Goal: Find specific page/section: Locate a particular part of the current website

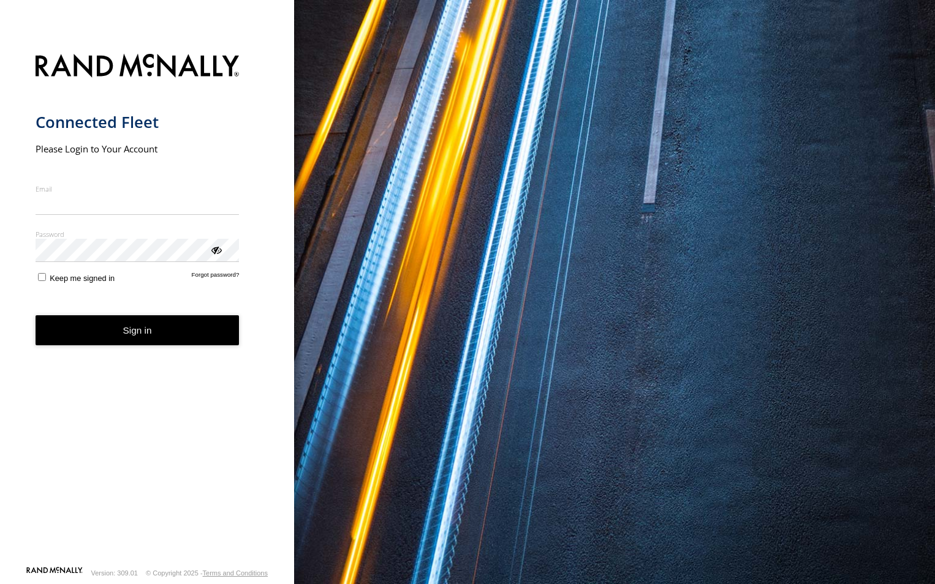
type input "**********"
click at [154, 352] on form "**********" at bounding box center [148, 307] width 224 height 520
click at [147, 340] on button "Sign in" at bounding box center [138, 331] width 204 height 30
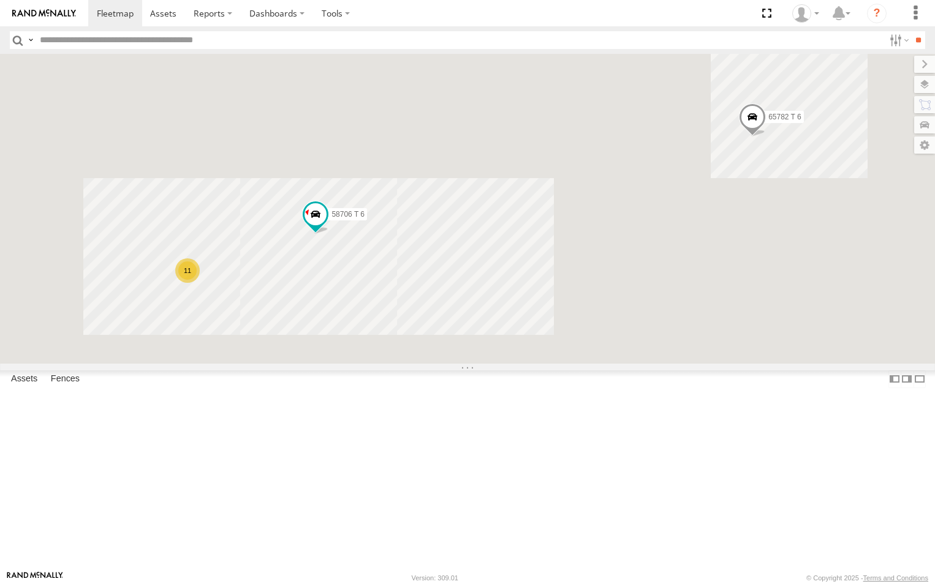
click at [97, 41] on input "text" at bounding box center [459, 40] width 849 height 18
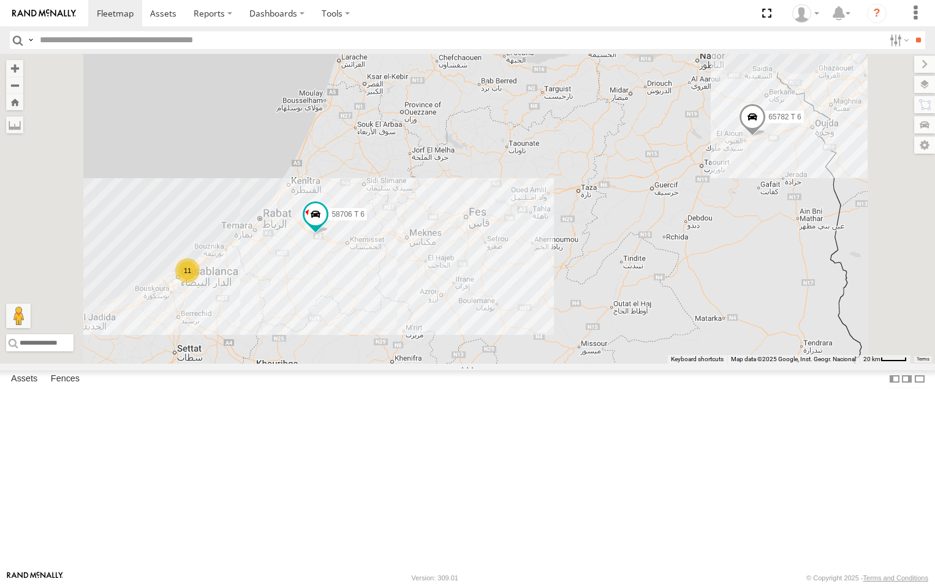
paste input "*********"
type input "*********"
click at [911, 31] on input "**" at bounding box center [918, 40] width 14 height 18
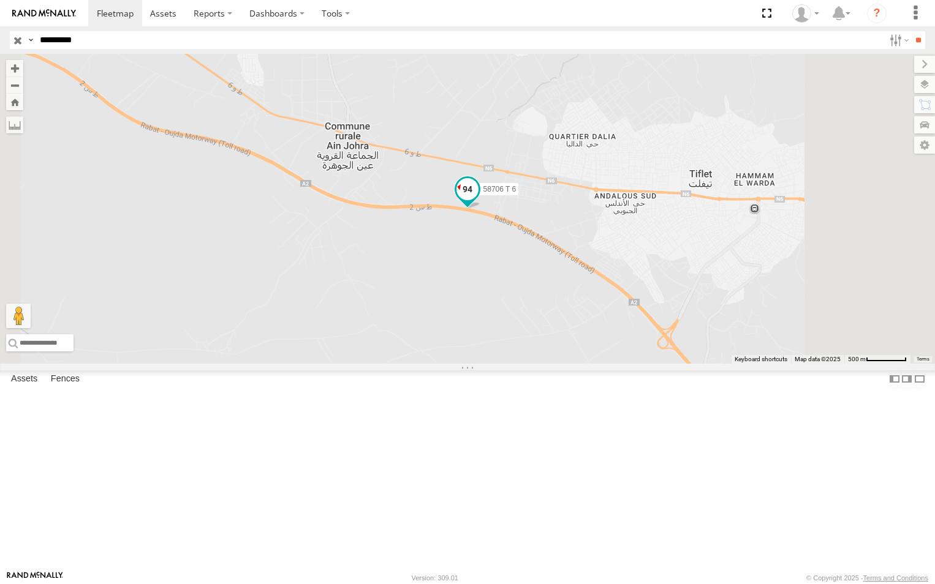
click at [478, 201] on span at bounding box center [467, 190] width 22 height 22
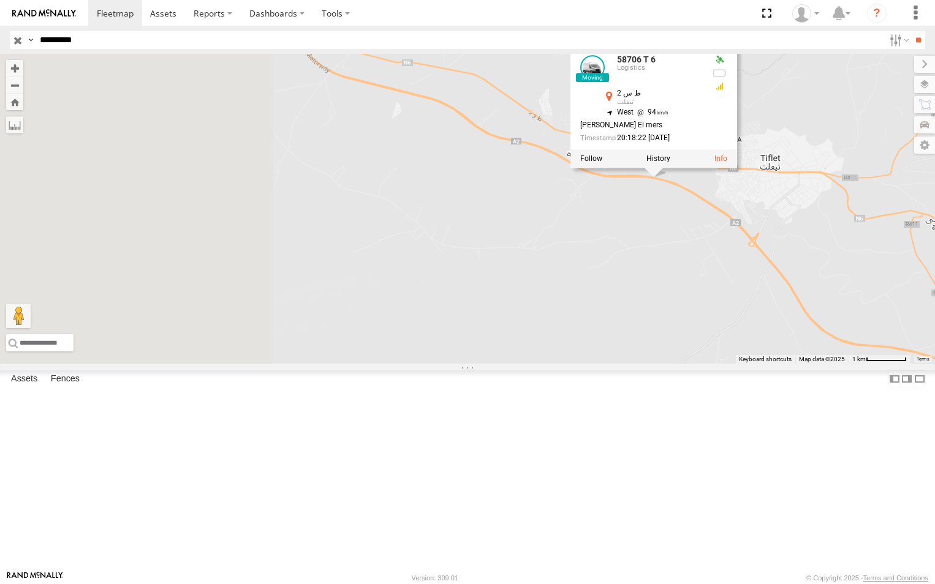
drag, startPoint x: 476, startPoint y: 341, endPoint x: 700, endPoint y: 285, distance: 230.3
click at [700, 285] on div "58706 T 6 58706 T 6 Logistics ط س 2 تيفلت 33.89199 , -6.3534 [GEOGRAPHIC_DATA][…" at bounding box center [467, 209] width 935 height 310
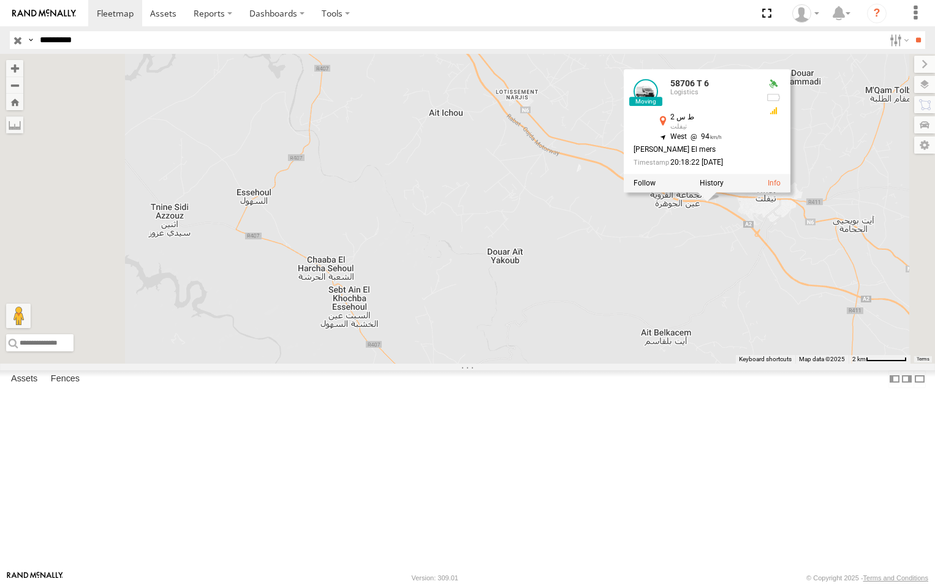
drag, startPoint x: 456, startPoint y: 308, endPoint x: 657, endPoint y: 399, distance: 220.7
click at [657, 364] on div "58706 T 6 58706 T 6 Logistics ط س 2 تيفلت 33.89199 , -6.3534 [GEOGRAPHIC_DATA][…" at bounding box center [467, 209] width 935 height 310
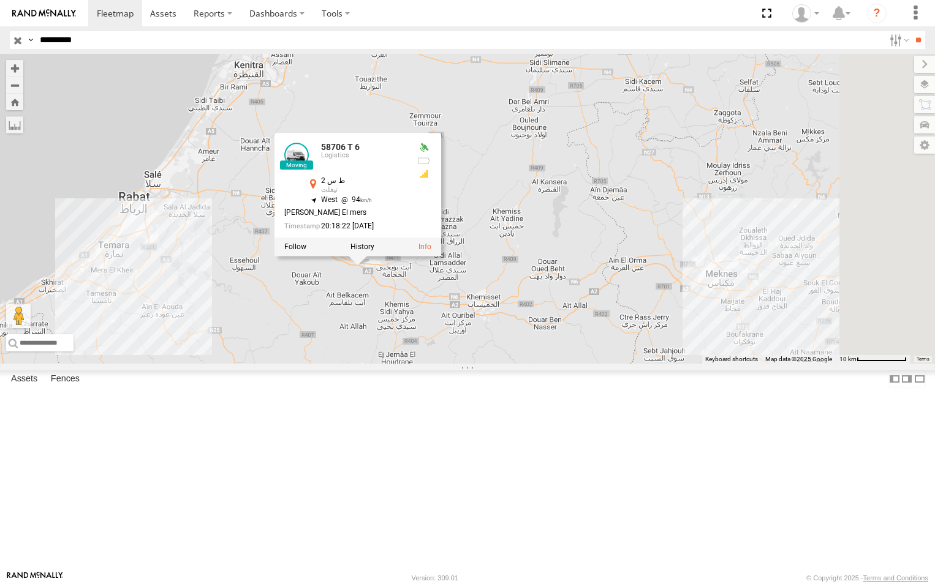
drag, startPoint x: 629, startPoint y: 346, endPoint x: 408, endPoint y: 336, distance: 220.8
click at [408, 336] on div "58706 T 6 58706 T 6 Logistics ط س 2 تيفلت 33.89199 , -6.3534 [GEOGRAPHIC_DATA][…" at bounding box center [467, 209] width 935 height 310
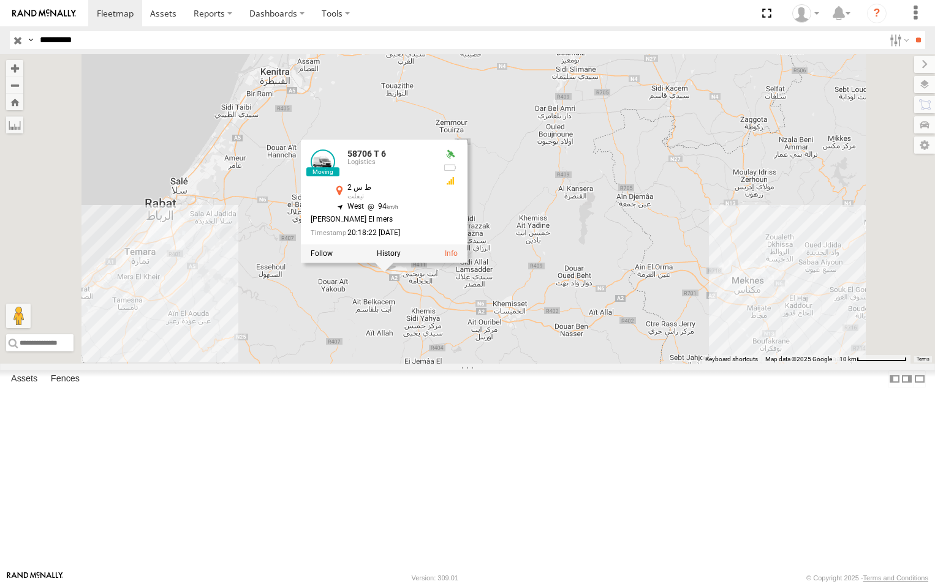
drag, startPoint x: 691, startPoint y: 389, endPoint x: 747, endPoint y: 381, distance: 56.9
click at [722, 364] on div "58706 T 6 58706 T 6 Logistics ط س 2 تيفلت 33.89199 , -6.3534 [GEOGRAPHIC_DATA][…" at bounding box center [467, 209] width 935 height 310
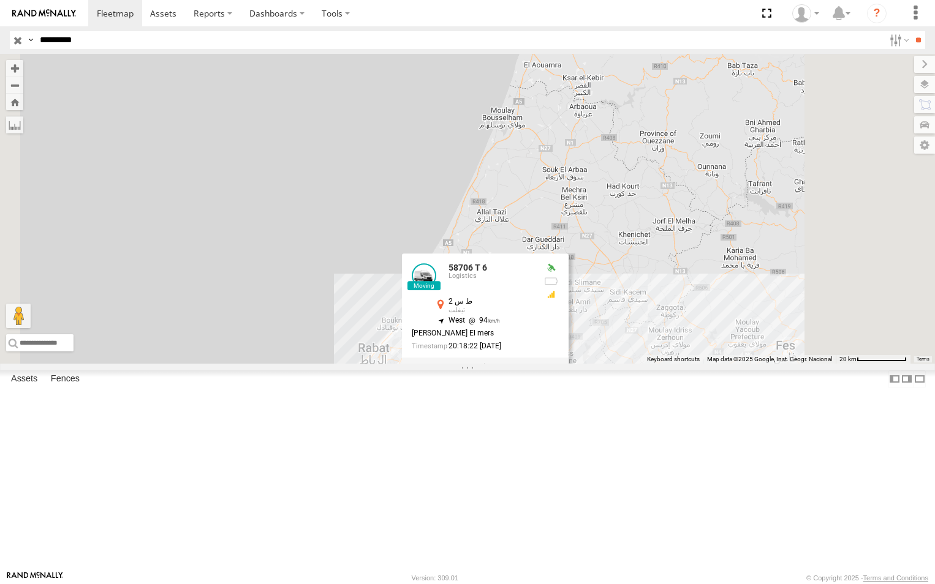
drag, startPoint x: 834, startPoint y: 266, endPoint x: 766, endPoint y: 443, distance: 189.1
click at [766, 364] on div "58706 T 6 58706 T 6 Logistics ط س 2 تيفلت 33.89199 , -6.3534 [GEOGRAPHIC_DATA][…" at bounding box center [467, 209] width 935 height 310
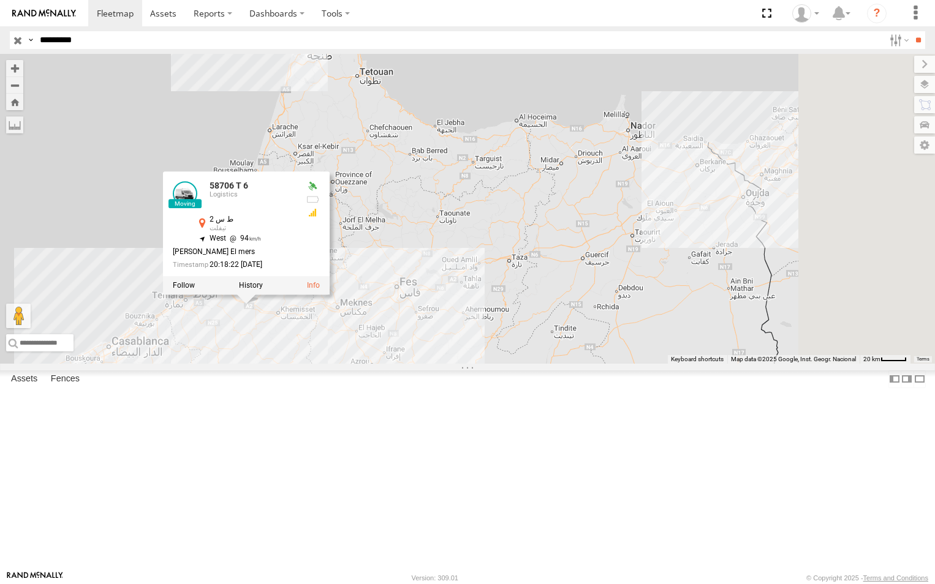
drag, startPoint x: 828, startPoint y: 320, endPoint x: 505, endPoint y: 315, distance: 322.9
click at [505, 315] on div "58706 T 6 58706 T 6 Logistics ط س 2 تيفلت 33.89199 , -6.3534 [GEOGRAPHIC_DATA][…" at bounding box center [467, 209] width 935 height 310
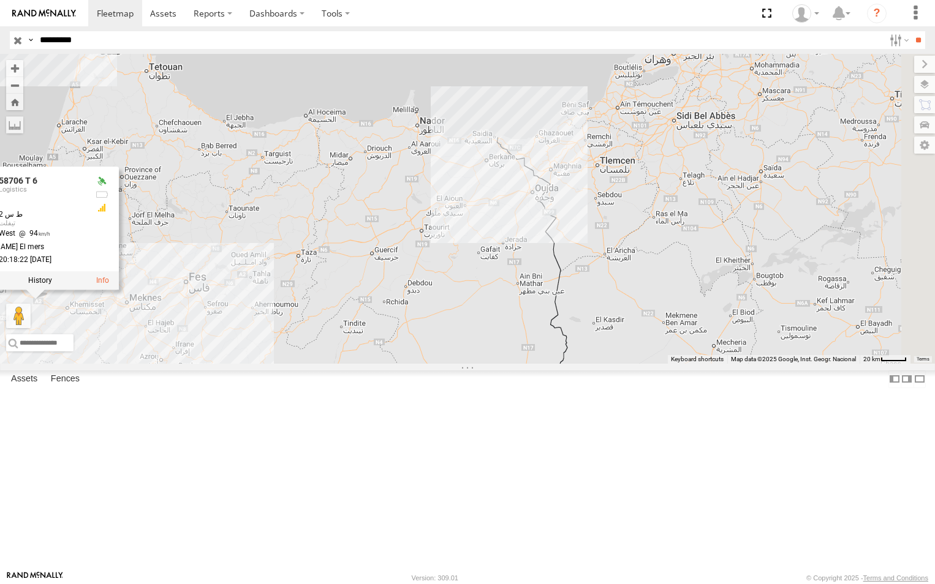
click at [15, 42] on input "button" at bounding box center [18, 40] width 16 height 18
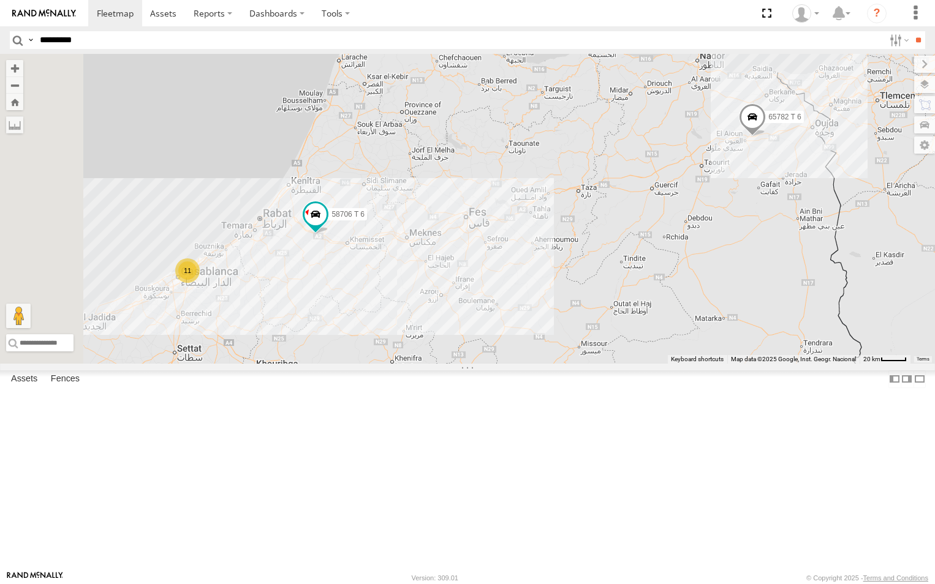
click at [766, 137] on span at bounding box center [752, 120] width 27 height 33
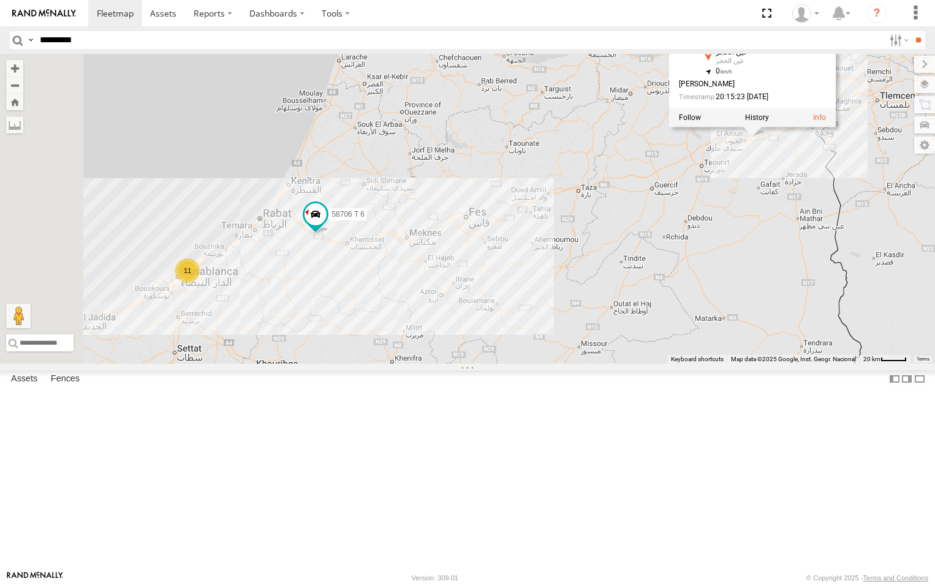
click at [836, 127] on div at bounding box center [752, 118] width 167 height 18
click at [769, 123] on label at bounding box center [757, 118] width 24 height 9
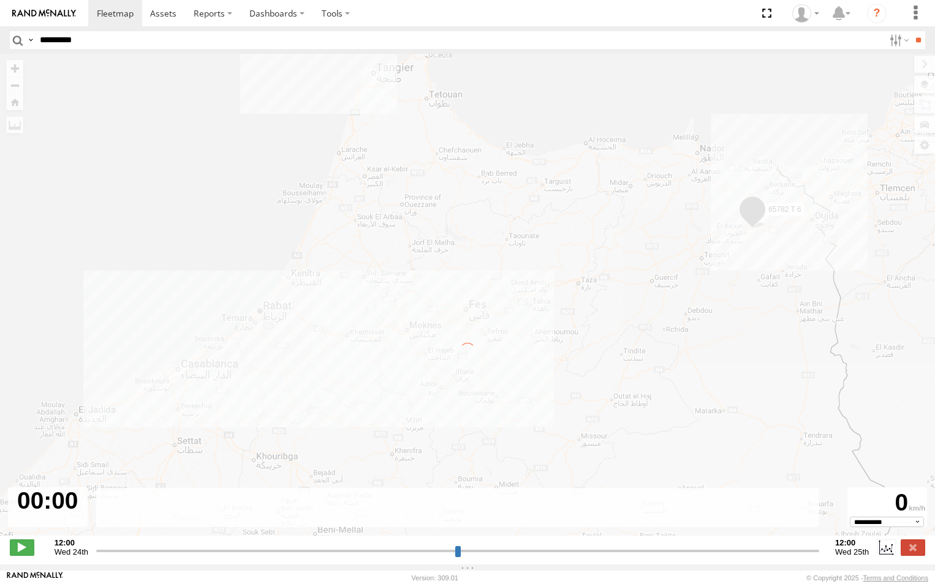
type input "**********"
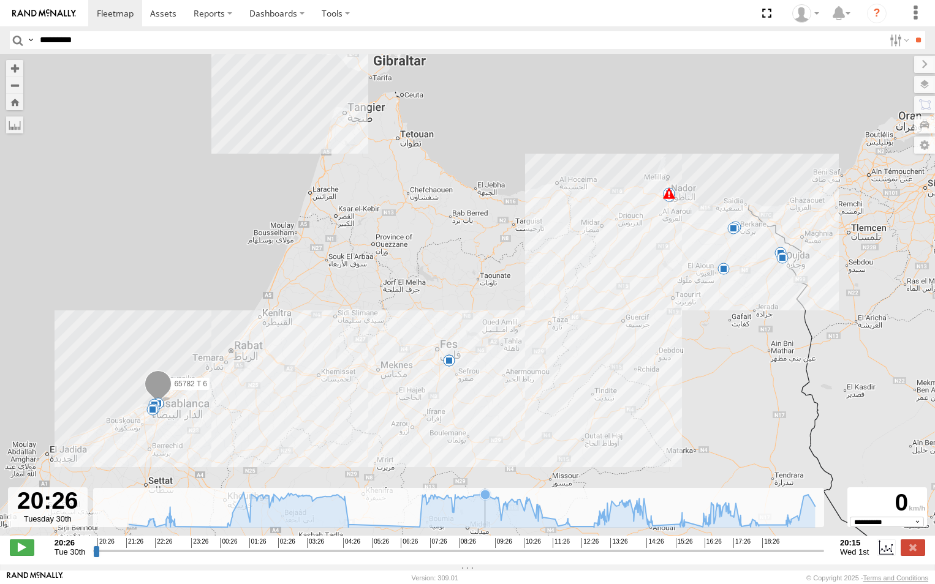
click at [485, 509] on icon at bounding box center [472, 511] width 686 height 36
click at [469, 502] on icon at bounding box center [469, 497] width 10 height 10
click at [455, 507] on icon at bounding box center [472, 510] width 698 height 35
click at [455, 508] on icon at bounding box center [472, 510] width 698 height 35
click at [457, 503] on icon at bounding box center [457, 498] width 10 height 10
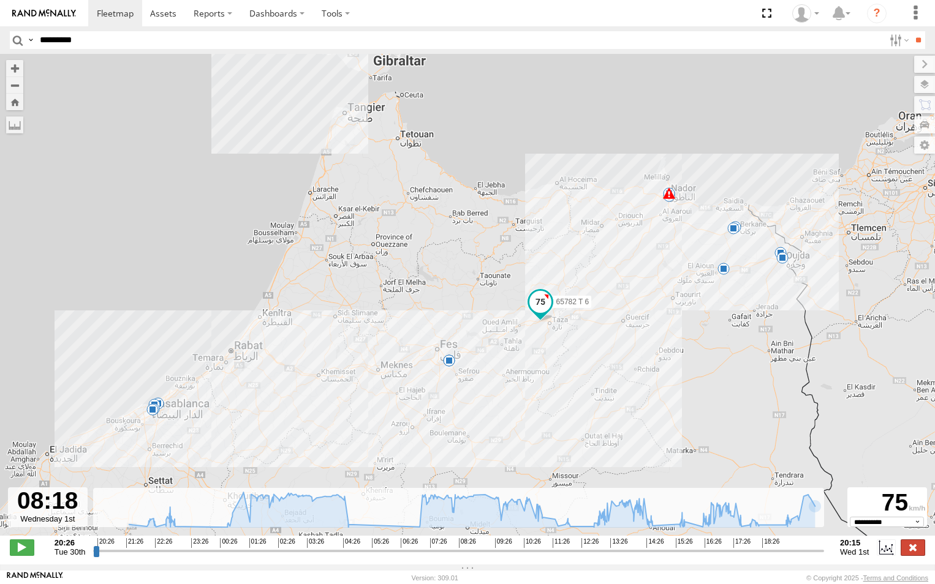
click at [914, 556] on label at bounding box center [913, 548] width 25 height 16
